Goal: Task Accomplishment & Management: Manage account settings

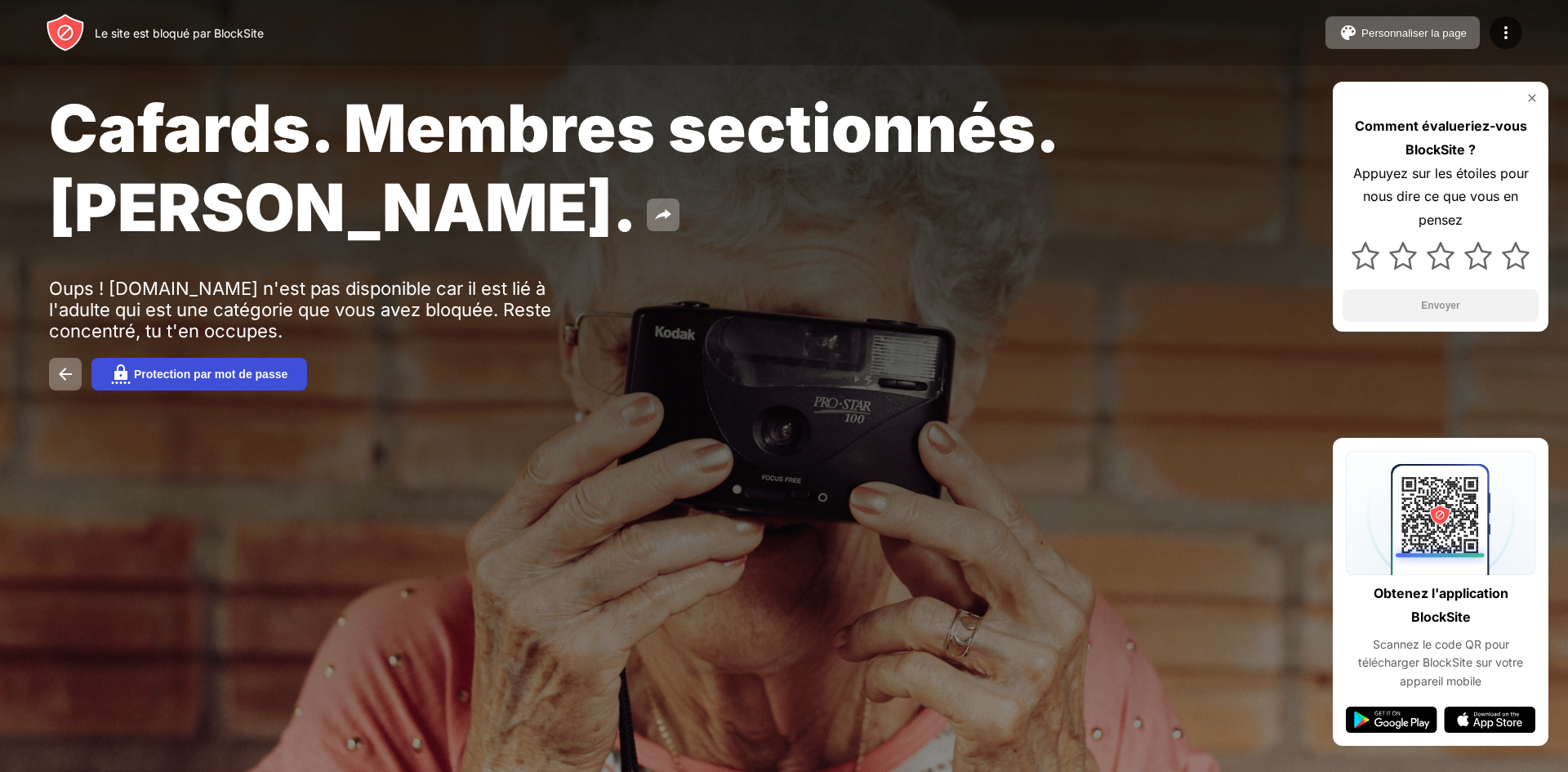
click at [264, 372] on font "Protection par mot de passe" at bounding box center [210, 374] width 153 height 13
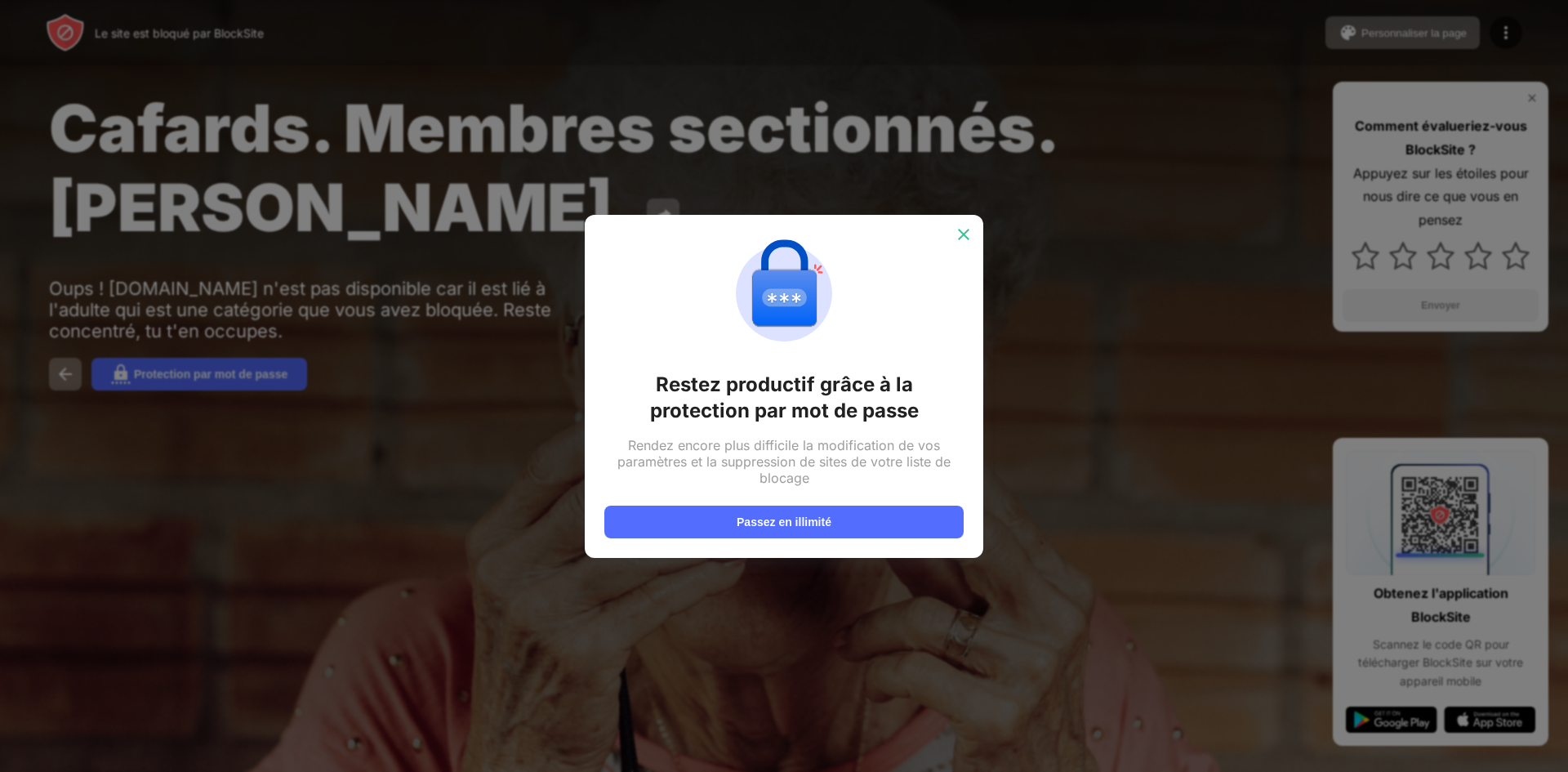
click at [958, 245] on div at bounding box center [963, 234] width 26 height 26
